Goal: Manage account settings

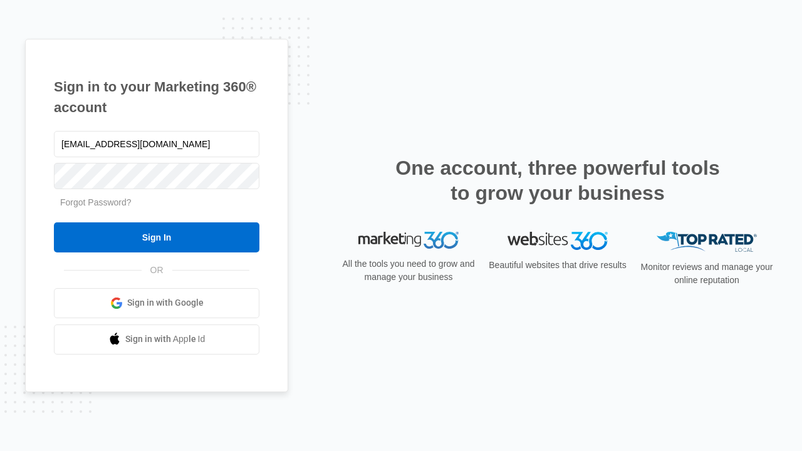
type input "[EMAIL_ADDRESS][DOMAIN_NAME]"
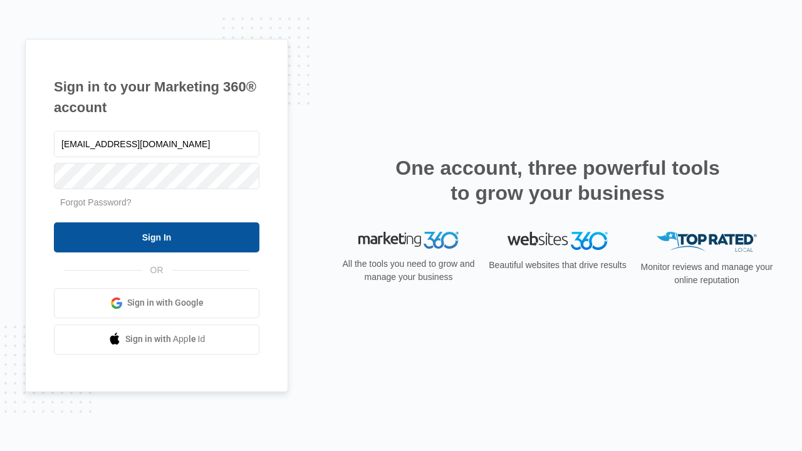
click at [157, 237] on input "Sign In" at bounding box center [157, 237] width 206 height 30
